Goal: Task Accomplishment & Management: Manage account settings

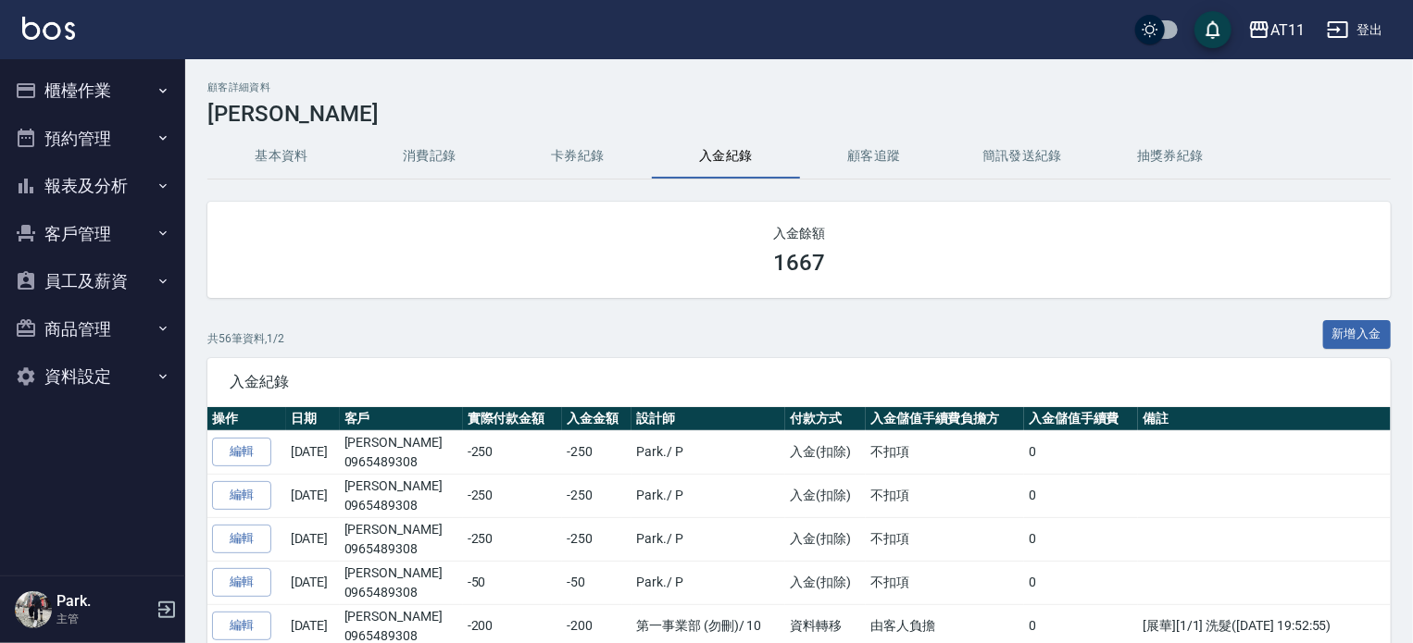
click at [99, 231] on button "客戶管理" at bounding box center [92, 234] width 170 height 48
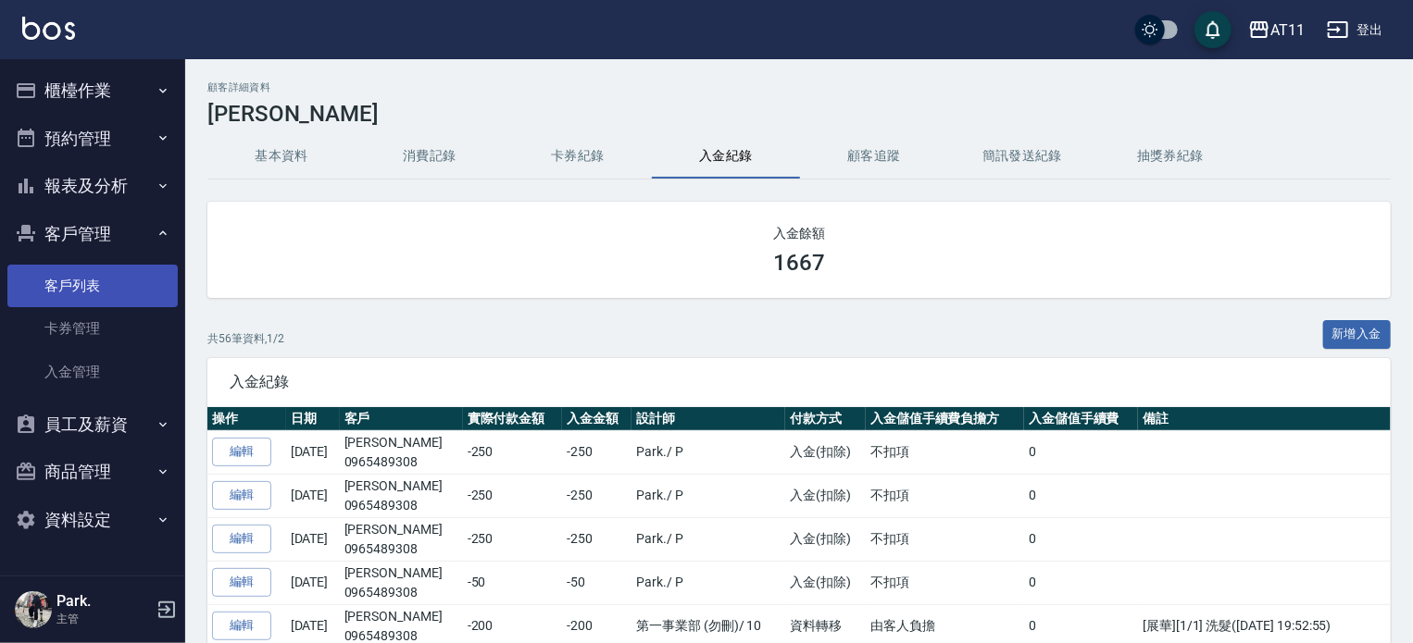
click at [100, 295] on link "客戶列表" at bounding box center [92, 286] width 170 height 43
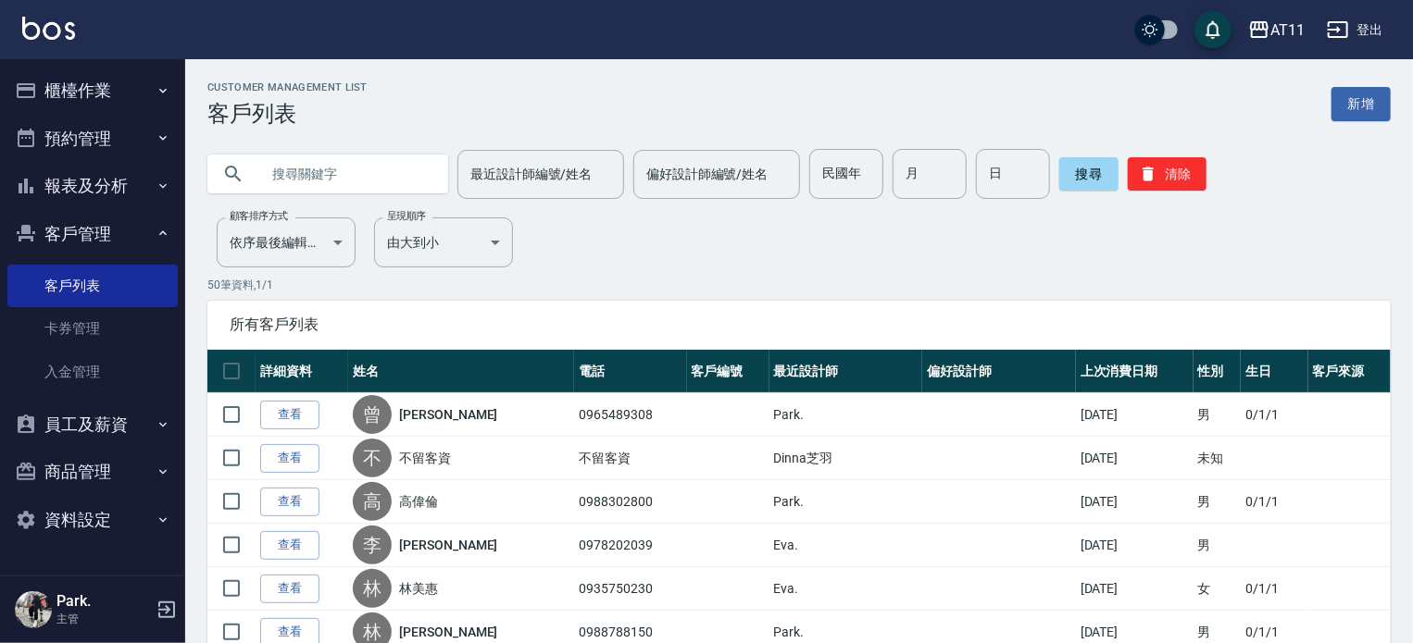
click at [372, 167] on input "text" at bounding box center [346, 174] width 174 height 50
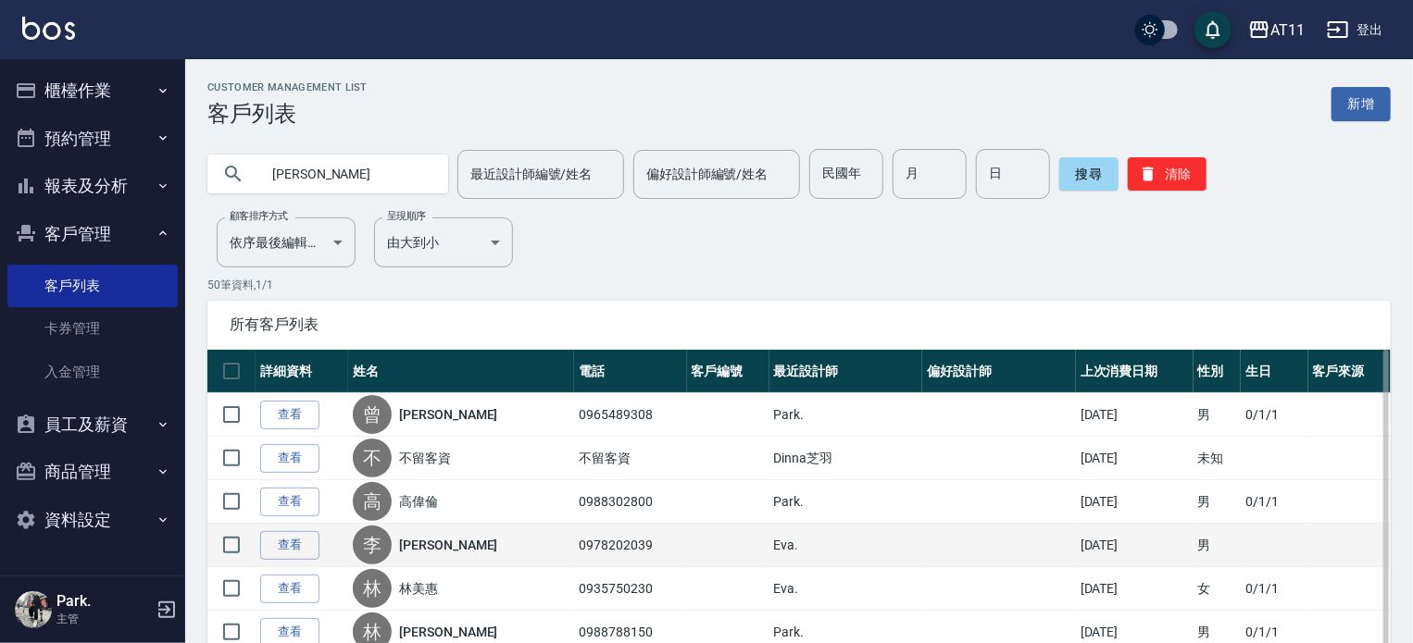
type input "[PERSON_NAME]"
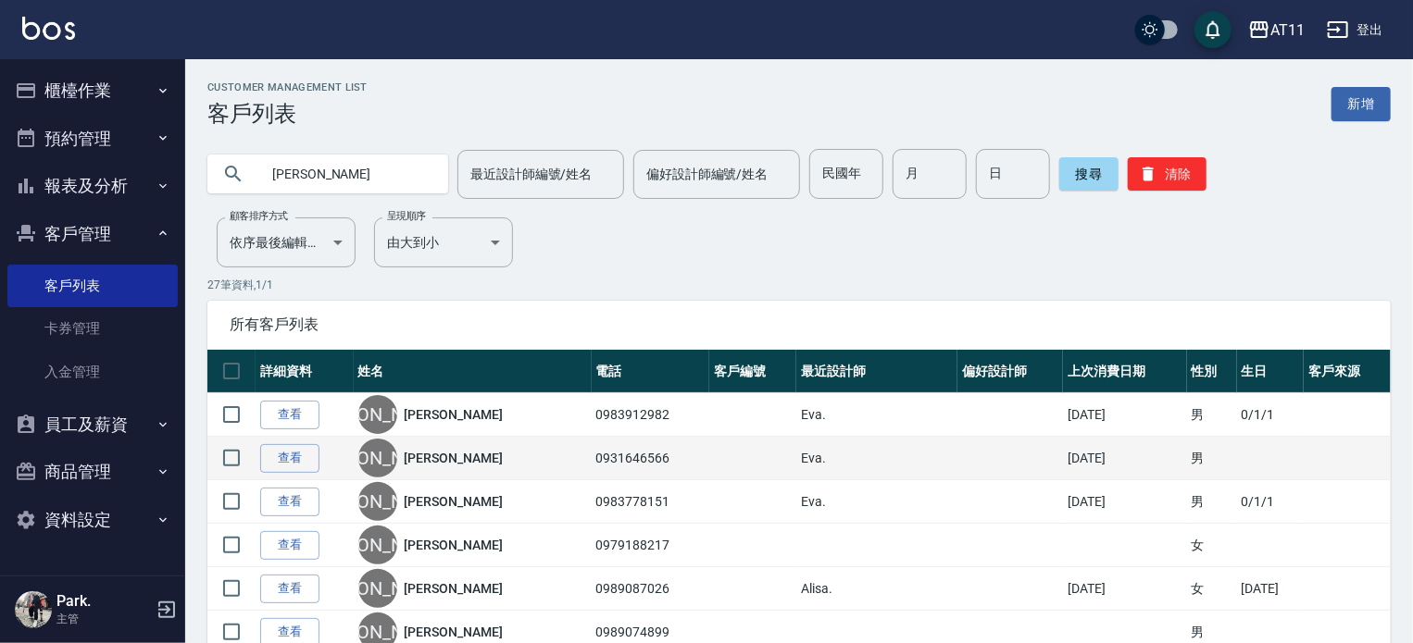
click at [422, 462] on link "[PERSON_NAME]" at bounding box center [454, 458] width 98 height 19
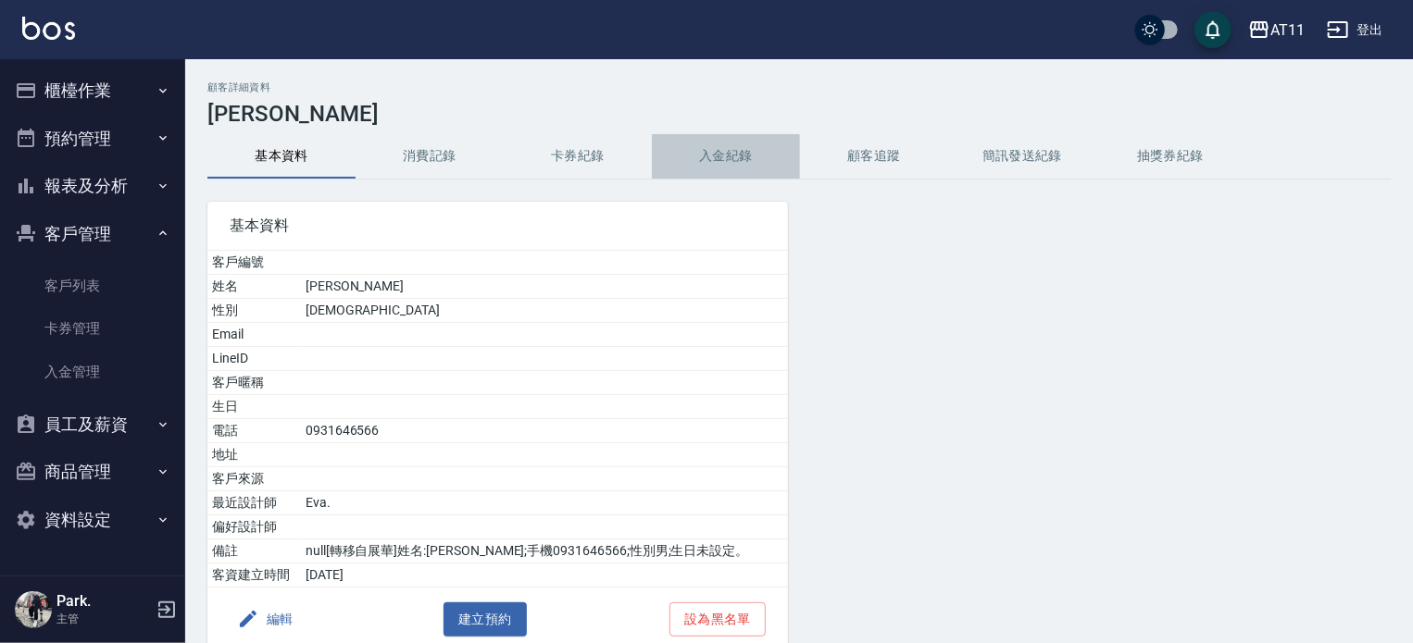
click at [705, 151] on button "入金紀錄" at bounding box center [726, 156] width 148 height 44
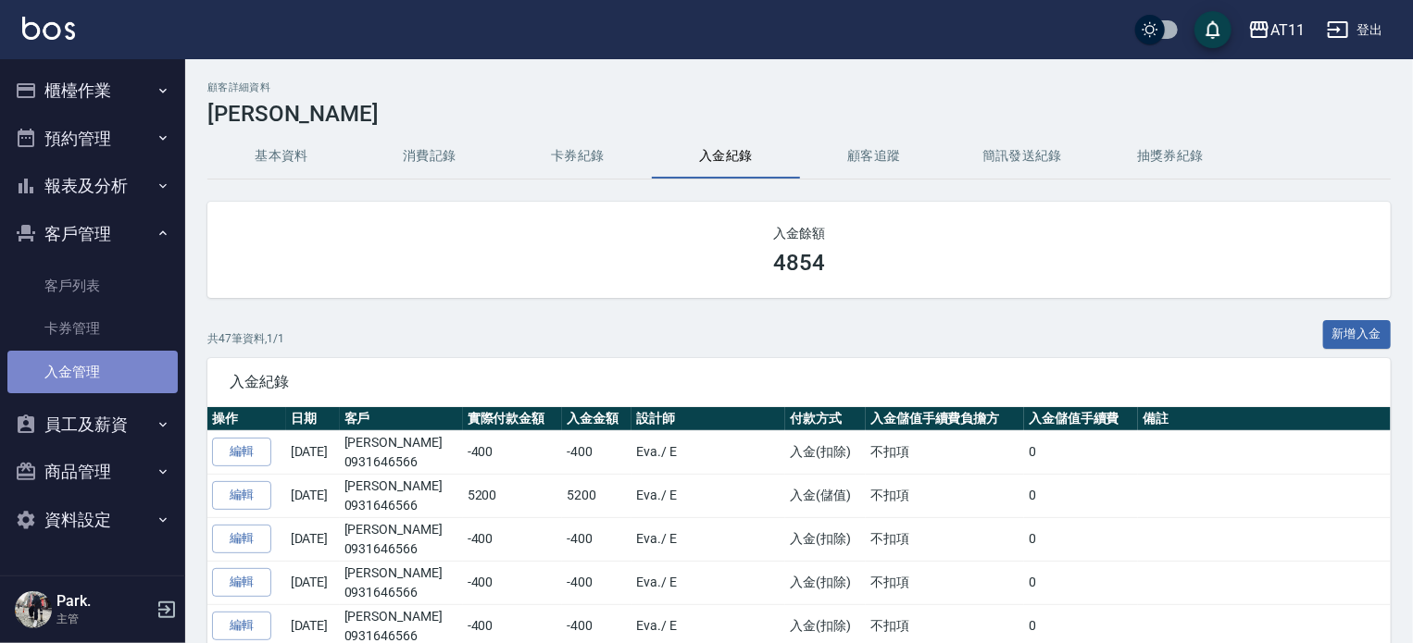
click at [81, 383] on link "入金管理" at bounding box center [92, 372] width 170 height 43
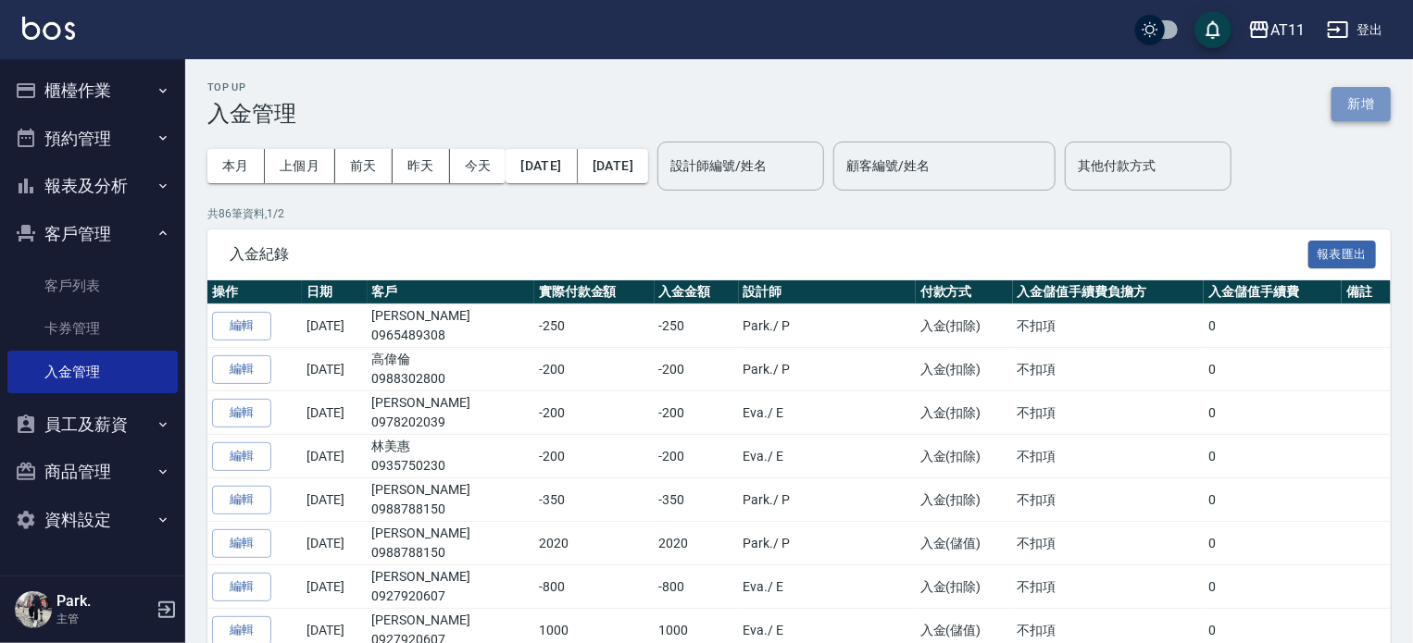
click at [1343, 103] on button "新增" at bounding box center [1360, 104] width 59 height 34
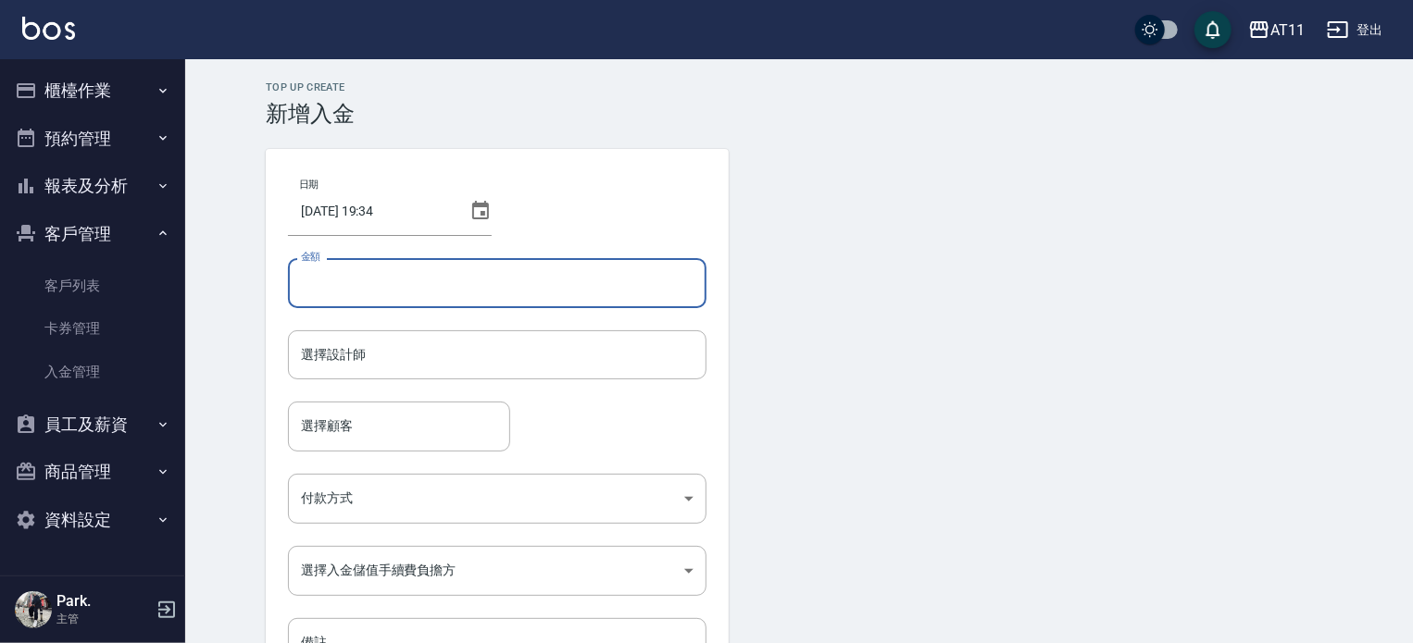
click at [404, 288] on input "金額" at bounding box center [497, 283] width 418 height 50
type input "-500"
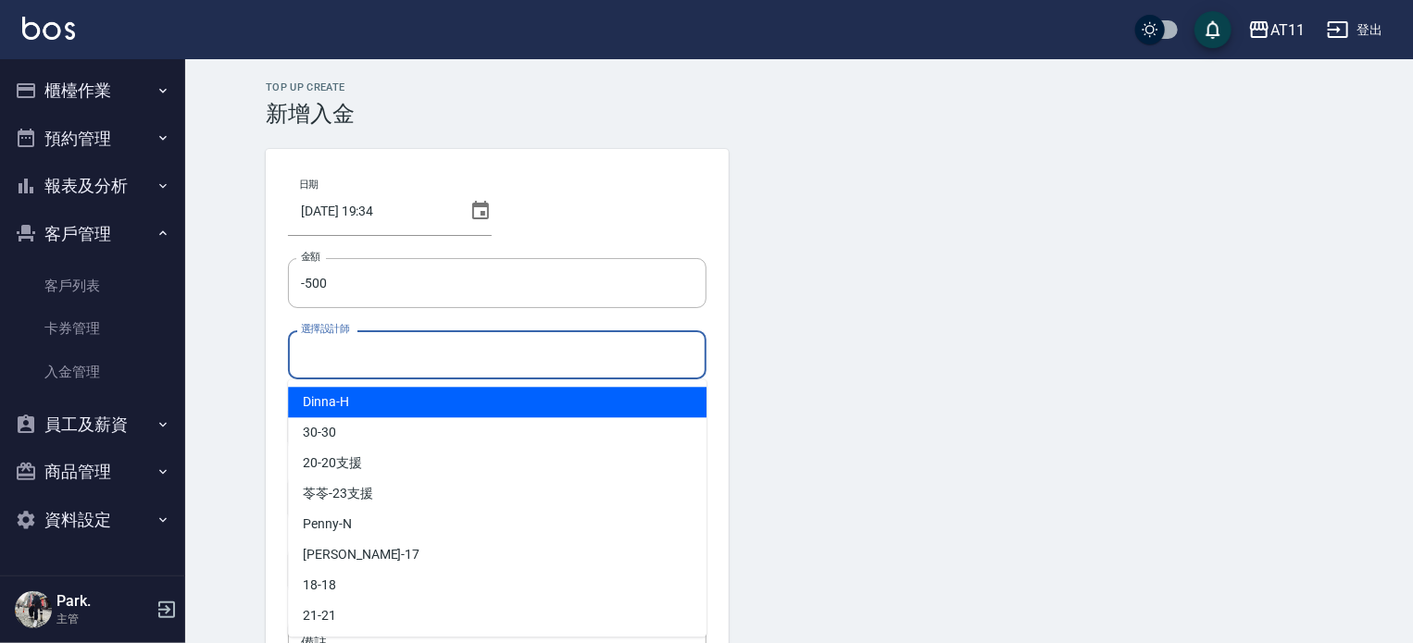
click at [383, 362] on input "選擇設計師" at bounding box center [497, 355] width 402 height 32
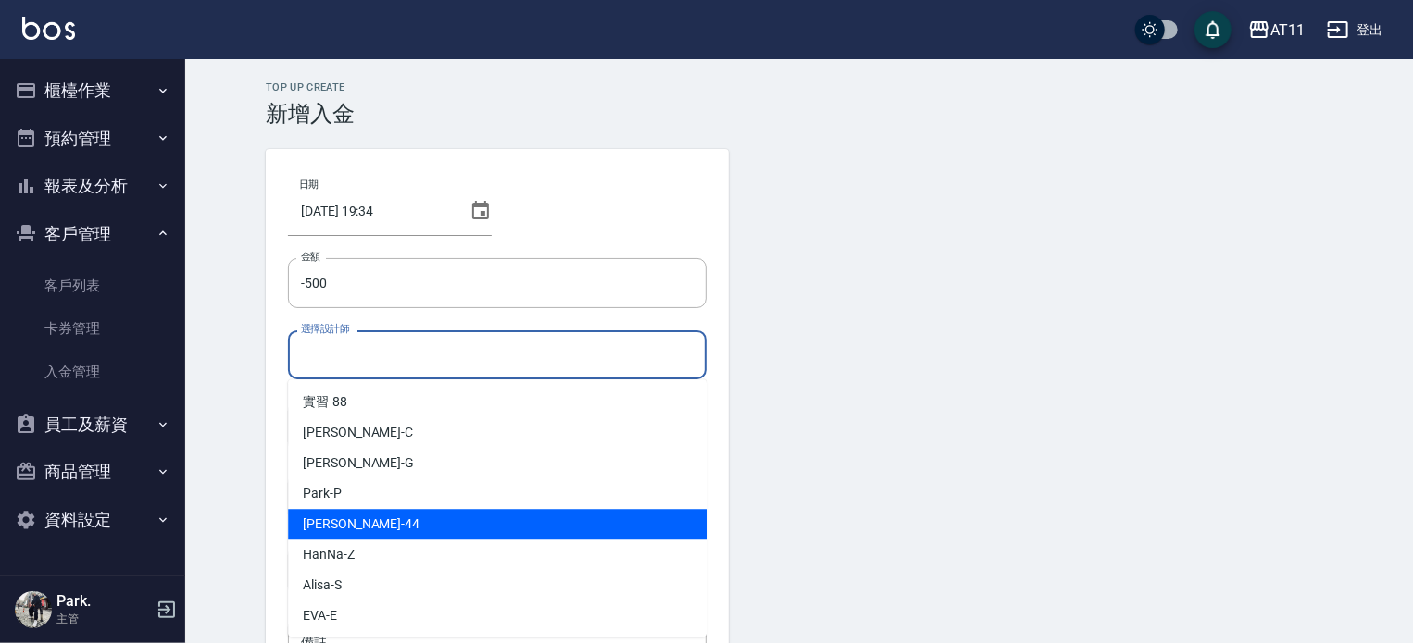
scroll to position [276, 0]
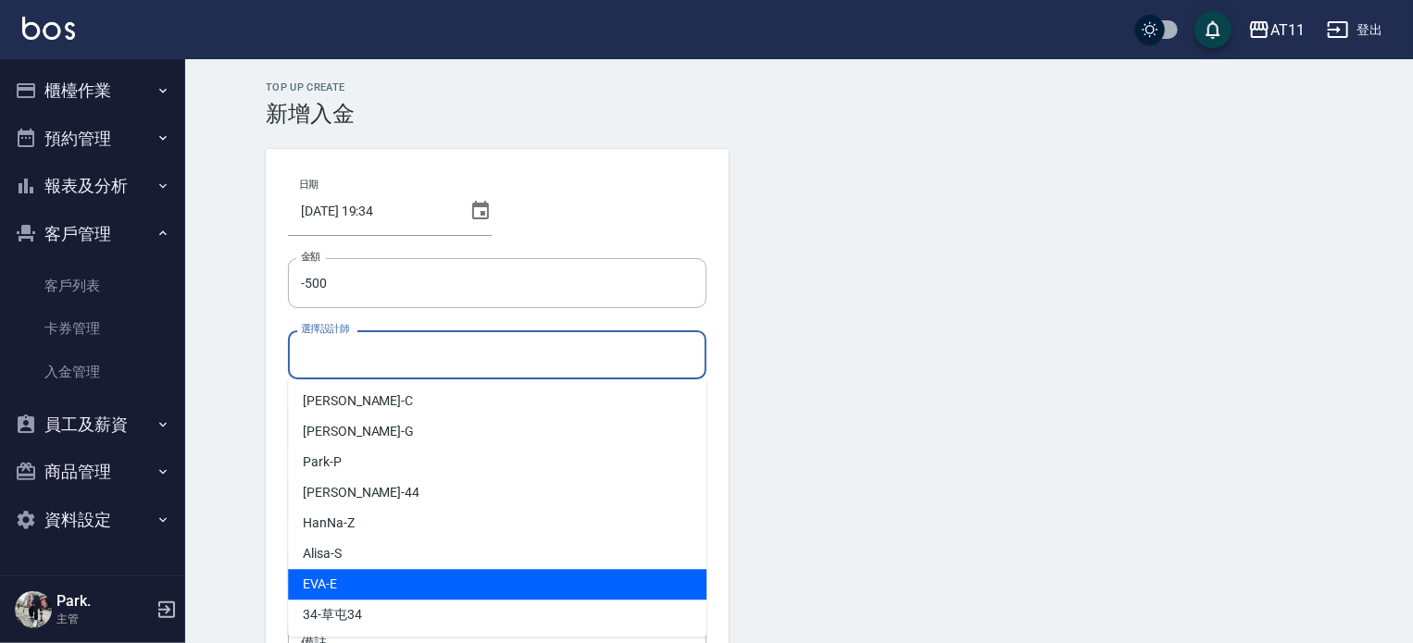
click at [367, 577] on div "[PERSON_NAME] -E" at bounding box center [497, 584] width 418 height 31
type input "EVA-E"
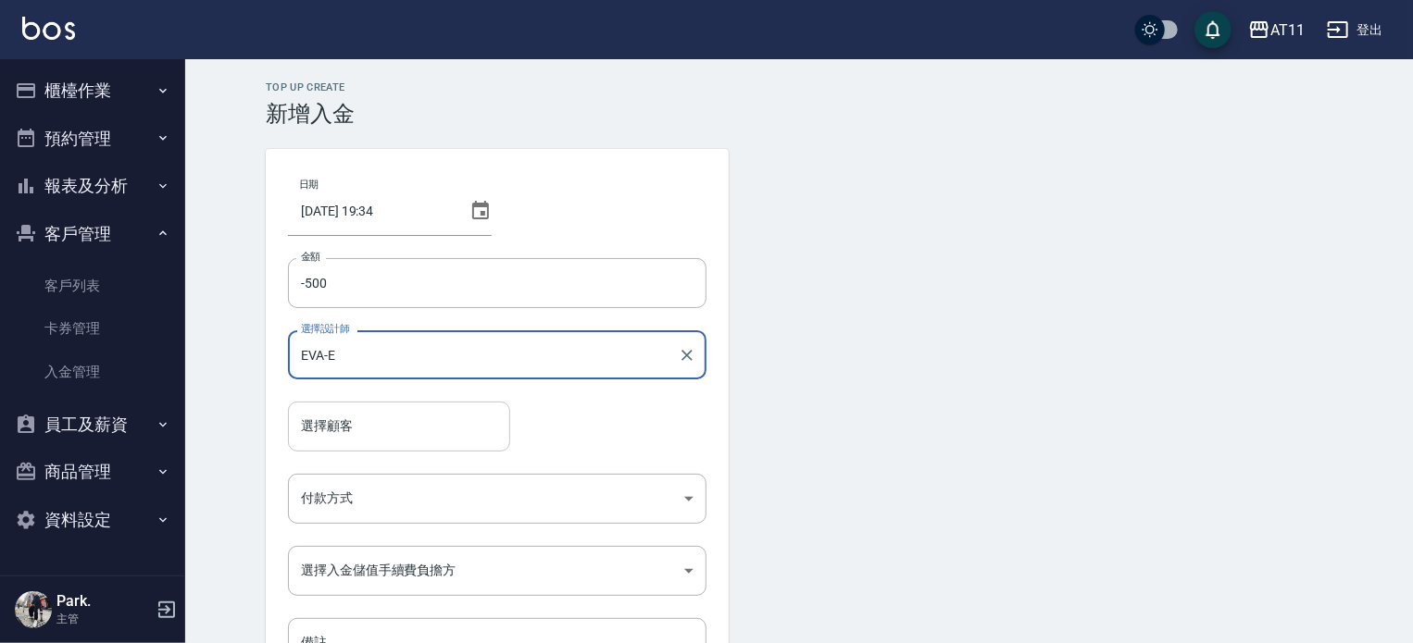
click at [378, 431] on input "選擇顧客" at bounding box center [399, 426] width 206 height 32
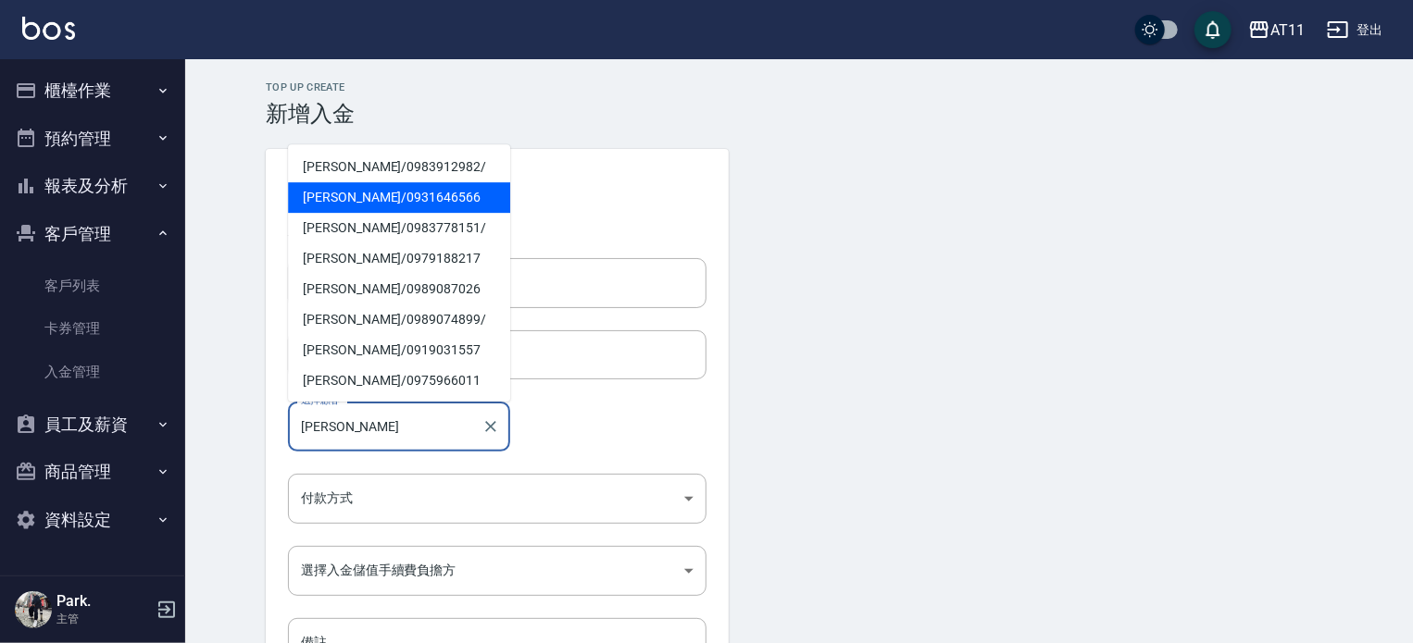
click at [433, 206] on span "[PERSON_NAME]/ 0931646566" at bounding box center [399, 197] width 222 height 31
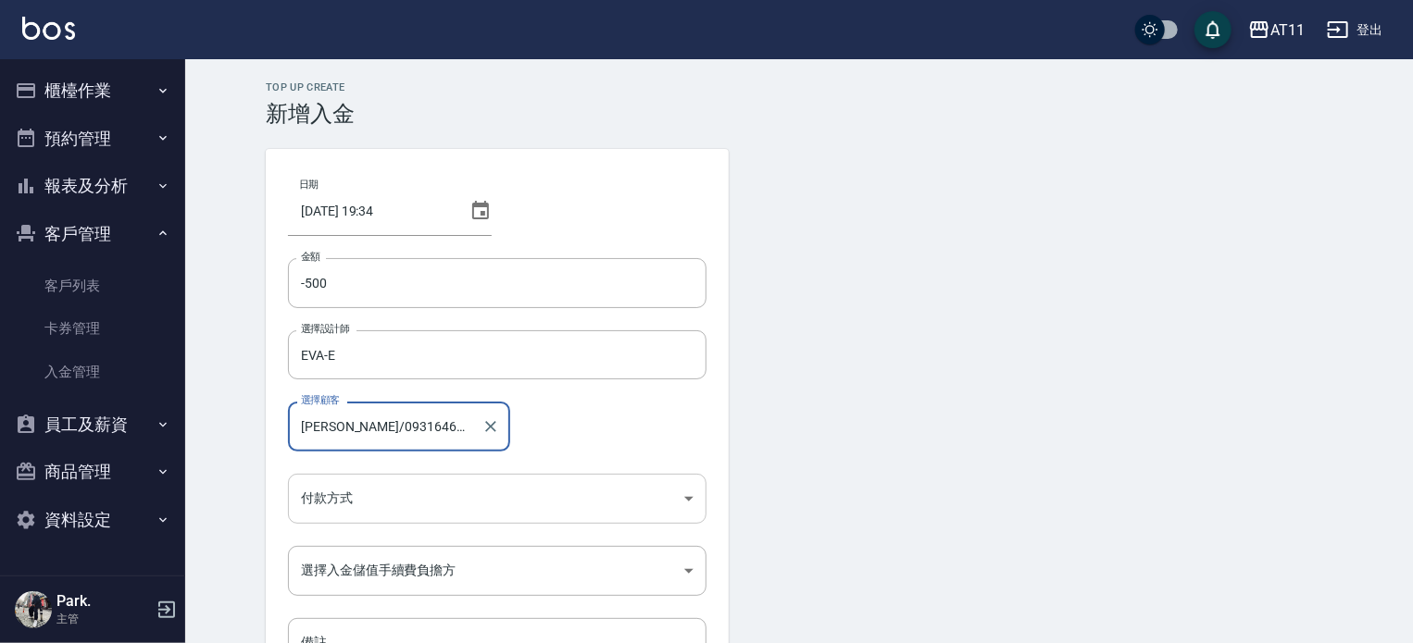
type input "[PERSON_NAME]/0931646566"
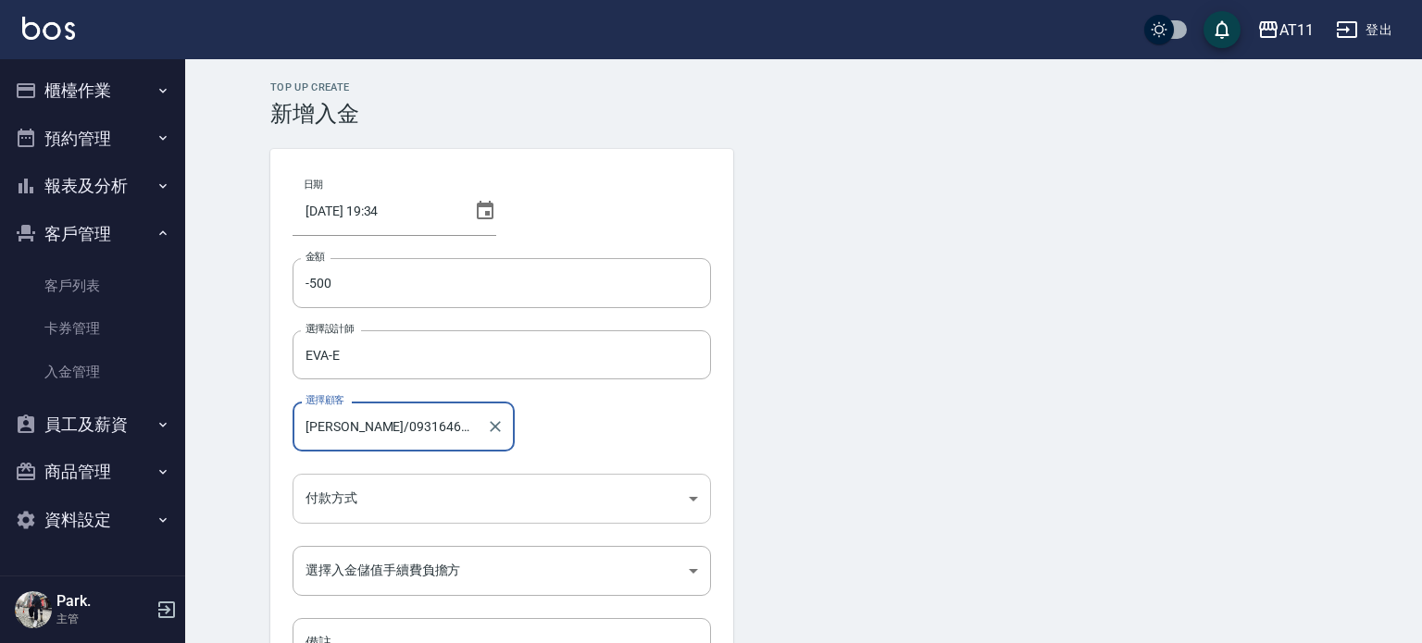
click at [385, 489] on body "AT11 登出 櫃檯作業 打帳單 帳單列表 現金收支登錄 材料自購登錄 每日結帳 排班表 現場電腦打卡 掃碼打卡 預約管理 預約管理 單日預約紀錄 單週預約紀…" at bounding box center [711, 384] width 1422 height 768
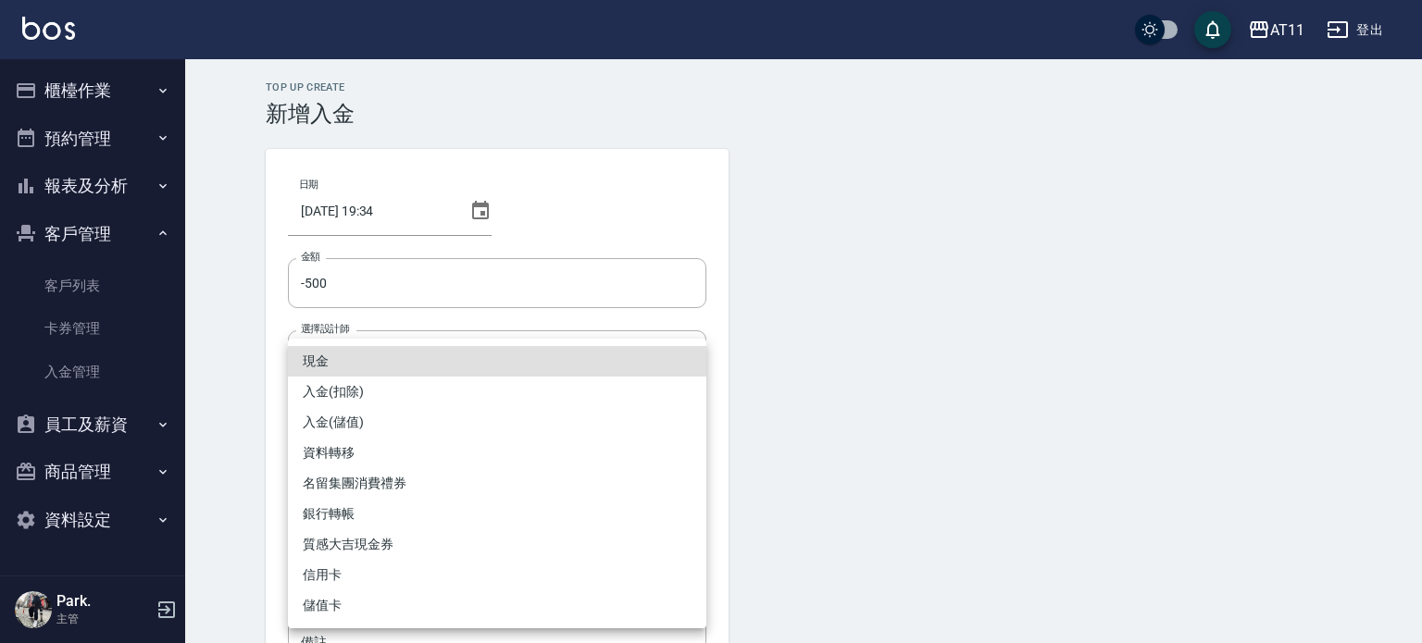
click at [345, 384] on li "入金(扣除)" at bounding box center [497, 392] width 418 height 31
type input "入金(扣除)"
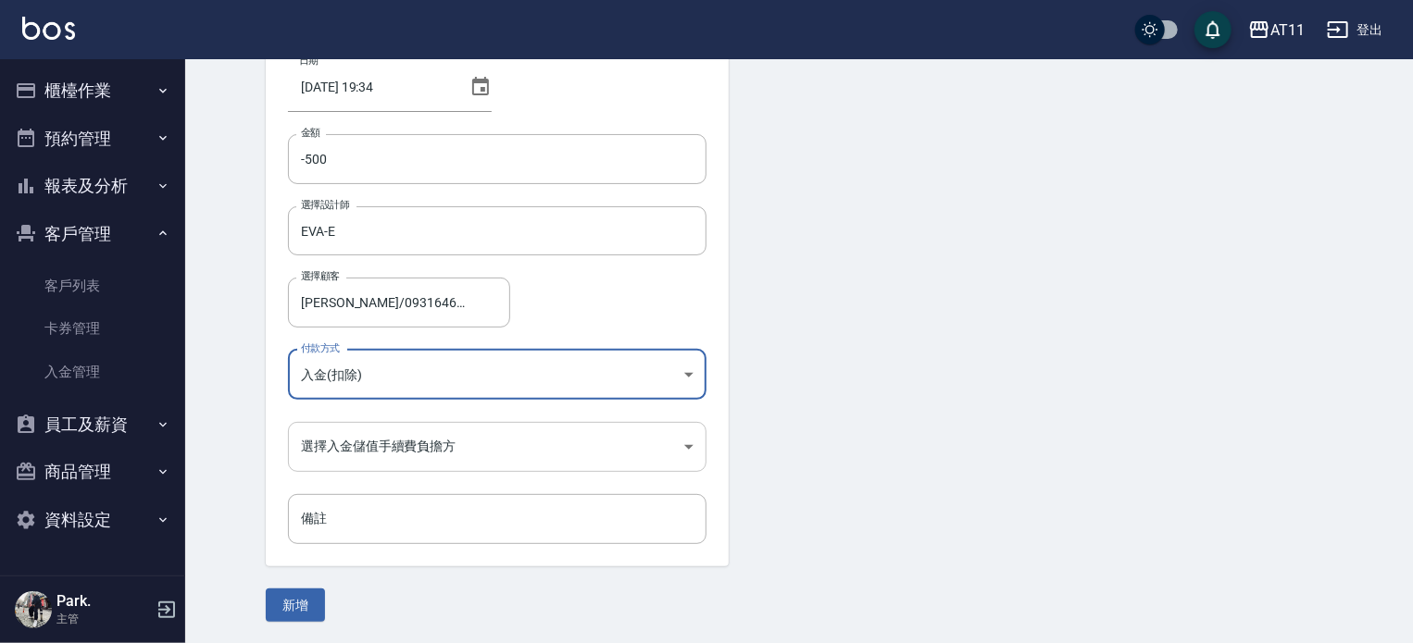
scroll to position [125, 0]
click at [369, 436] on body "AT11 登出 櫃檯作業 打帳單 帳單列表 現金收支登錄 材料自購登錄 每日結帳 排班表 現場電腦打卡 掃碼打卡 預約管理 預約管理 單日預約紀錄 單週預約紀…" at bounding box center [706, 259] width 1413 height 768
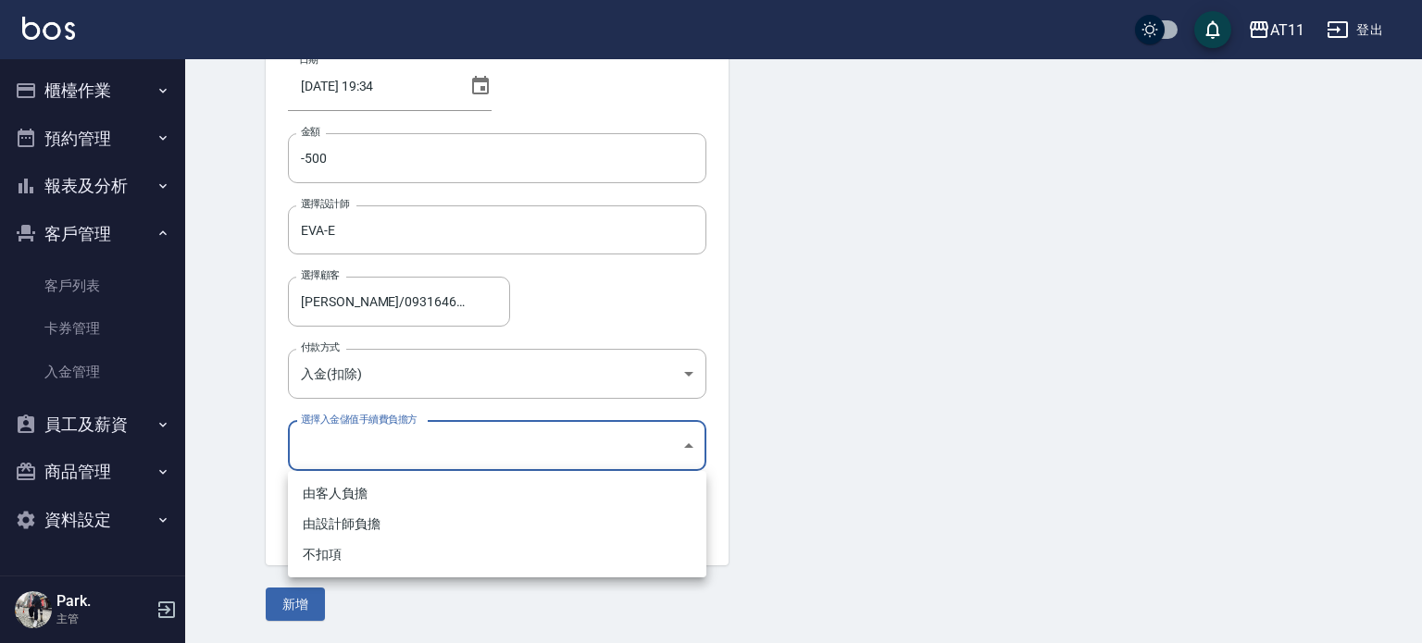
click at [346, 551] on li "不扣項" at bounding box center [497, 555] width 418 height 31
type input "WITHOUTHANDLINGFEE"
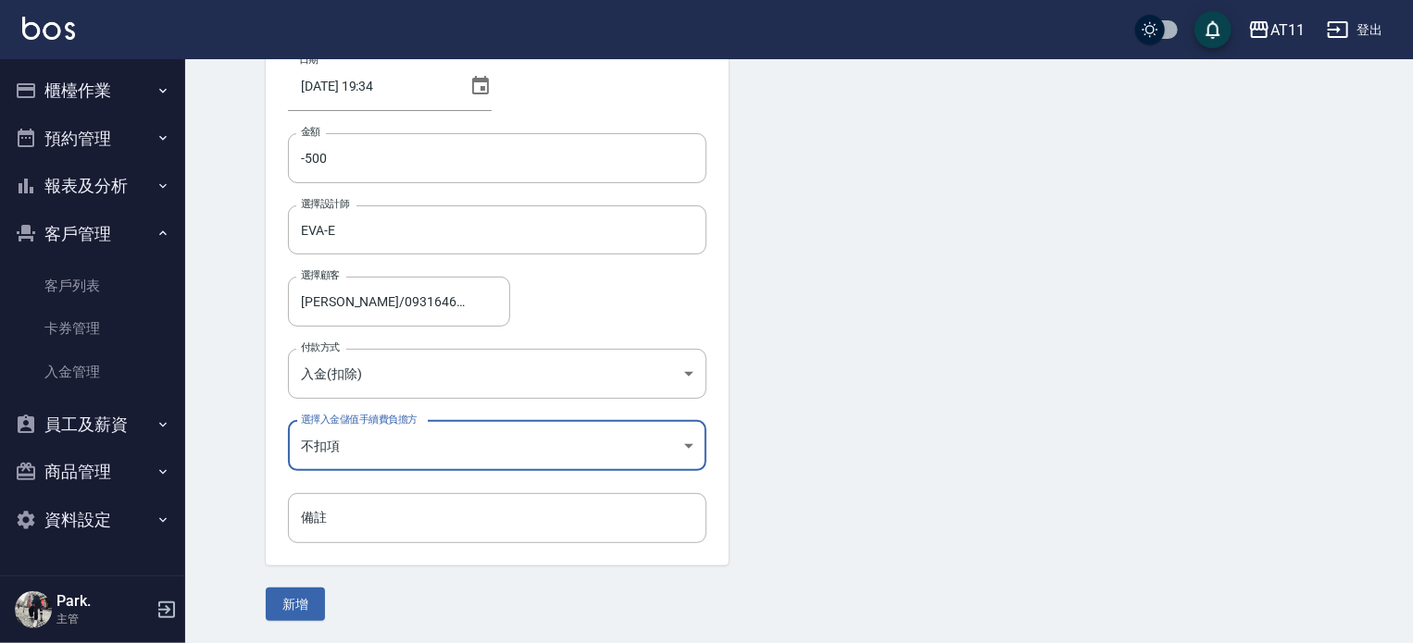
click at [298, 600] on button "新增" at bounding box center [295, 605] width 59 height 34
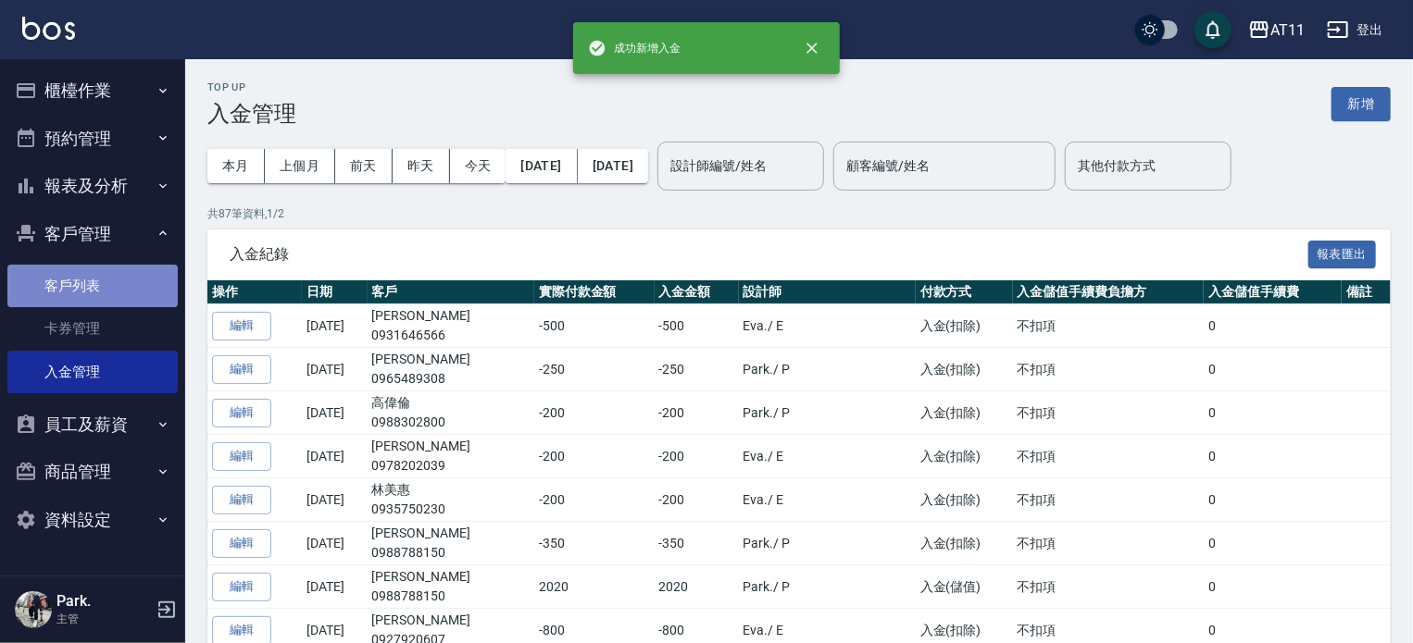
click at [133, 285] on link "客戶列表" at bounding box center [92, 286] width 170 height 43
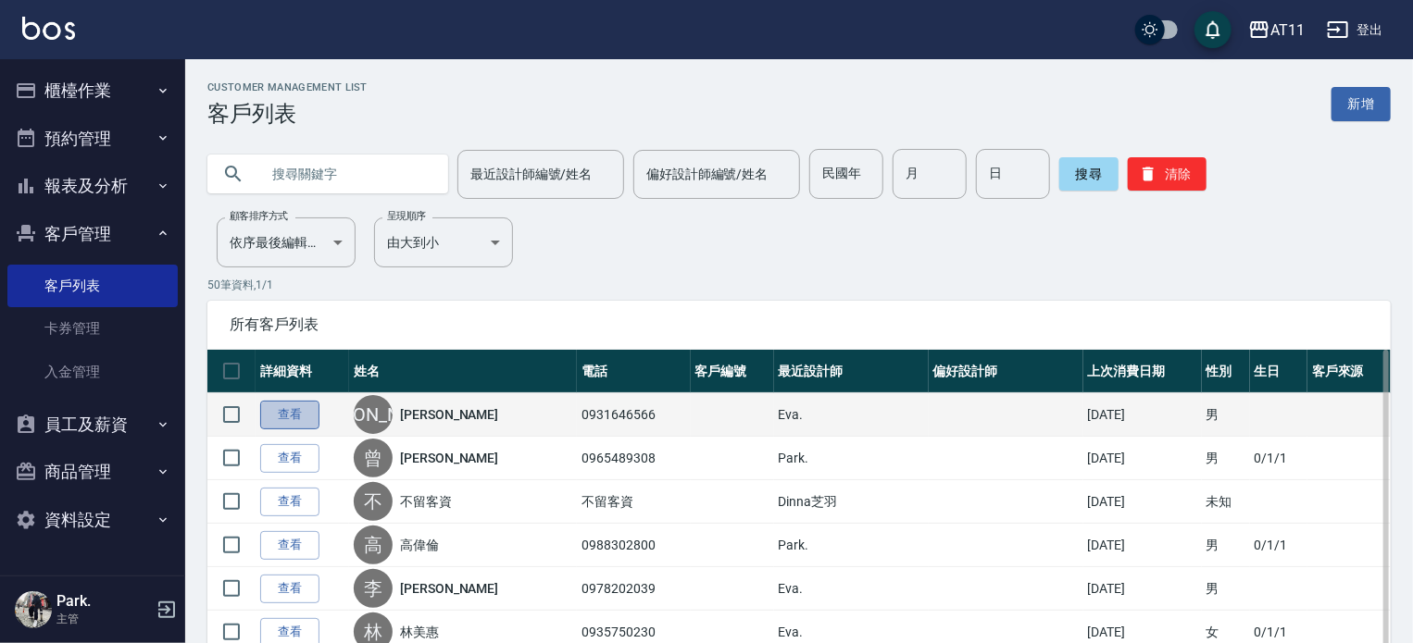
click at [295, 418] on link "查看" at bounding box center [289, 415] width 59 height 29
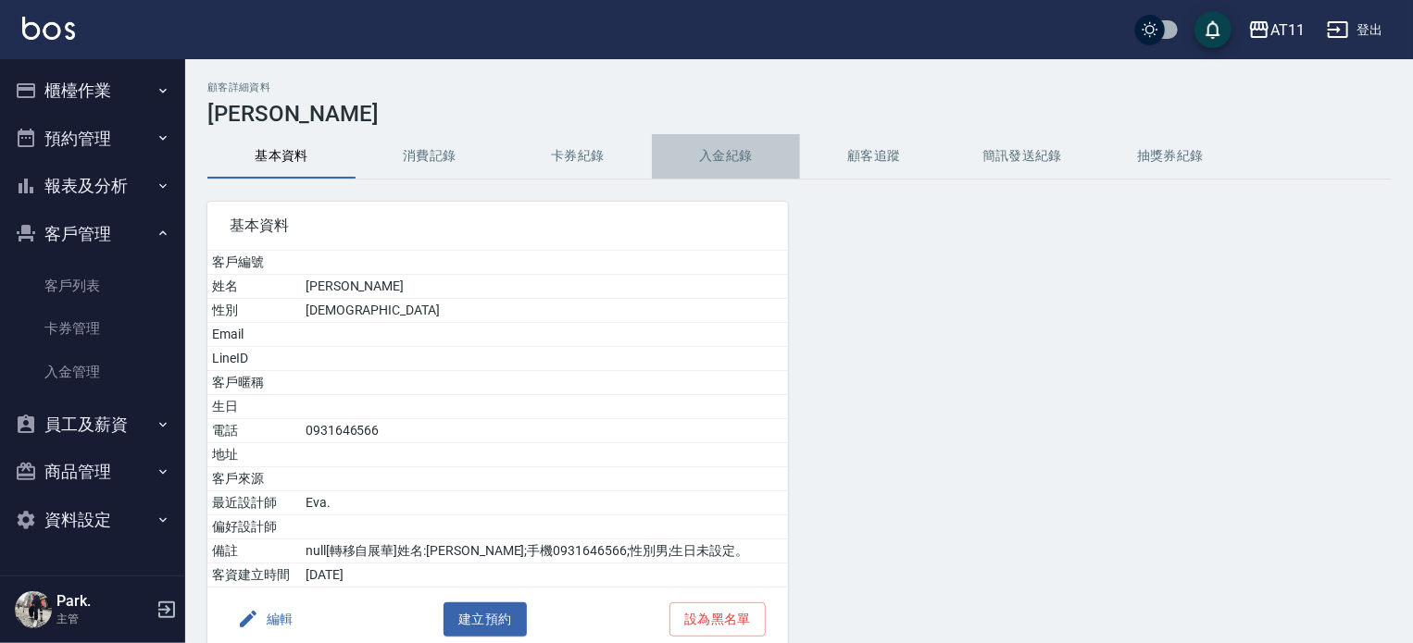
click at [727, 149] on button "入金紀錄" at bounding box center [726, 156] width 148 height 44
